Goal: Find specific page/section: Find specific page/section

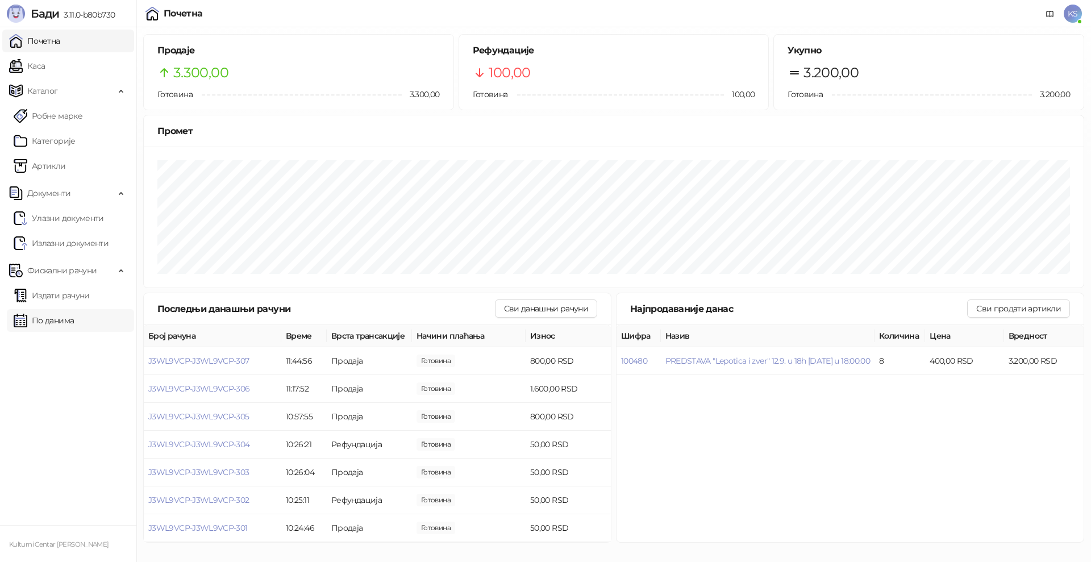
click at [73, 319] on link "По данима" at bounding box center [44, 320] width 60 height 23
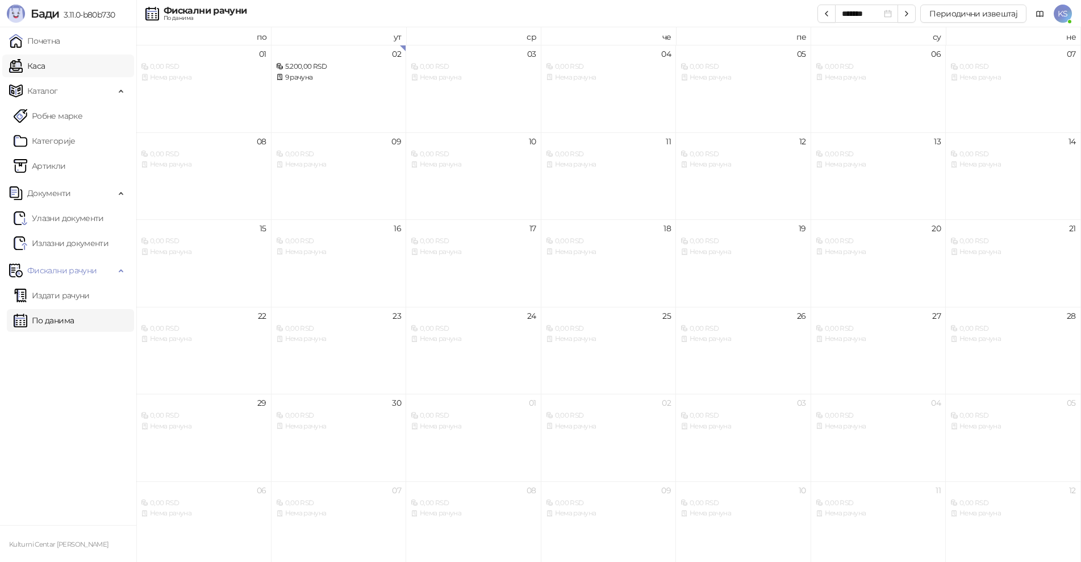
click at [45, 61] on link "Каса" at bounding box center [27, 66] width 36 height 23
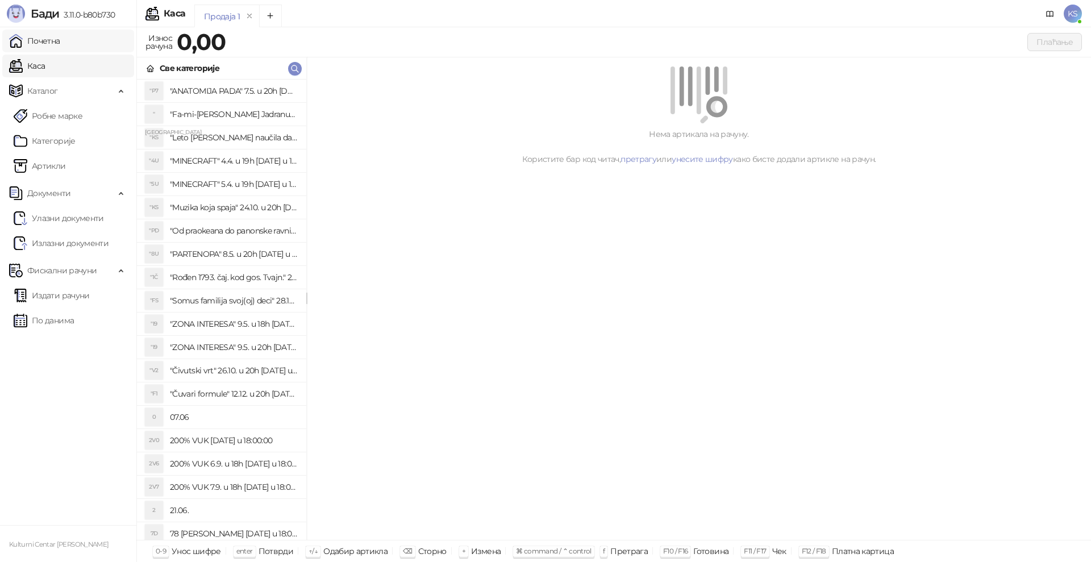
click at [59, 44] on link "Почетна" at bounding box center [34, 41] width 51 height 23
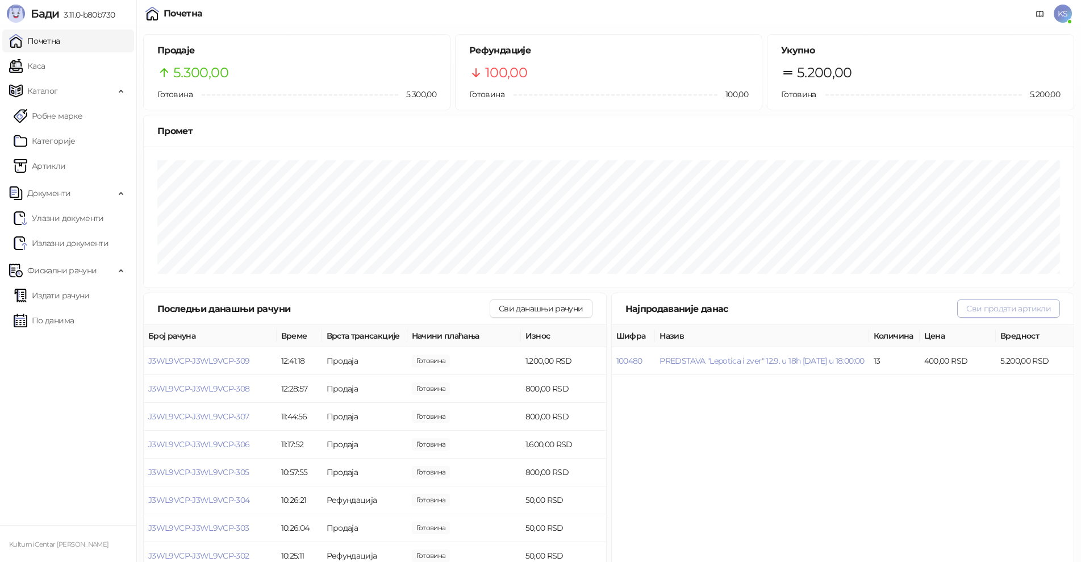
click at [1004, 314] on button "Сви продати артикли" at bounding box center [1008, 308] width 103 height 18
